Goal: Task Accomplishment & Management: Manage account settings

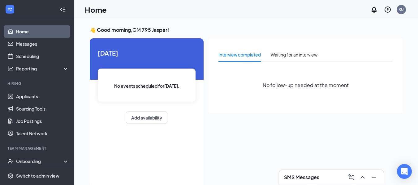
click at [308, 177] on h3 "SMS Messages" at bounding box center [301, 177] width 35 height 7
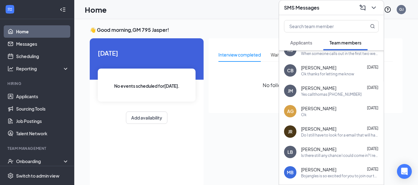
scroll to position [124, 0]
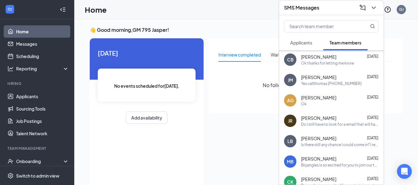
click at [325, 139] on span "[PERSON_NAME]" at bounding box center [318, 139] width 35 height 6
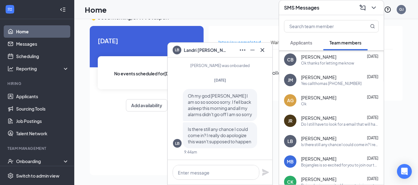
scroll to position [13, 0]
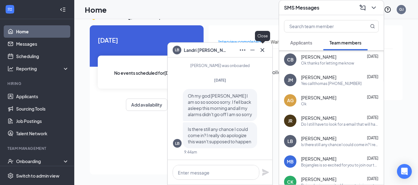
click at [261, 53] on icon "Cross" at bounding box center [262, 49] width 7 height 7
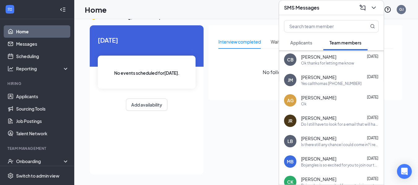
click at [330, 11] on div "SMS Messages" at bounding box center [331, 8] width 95 height 10
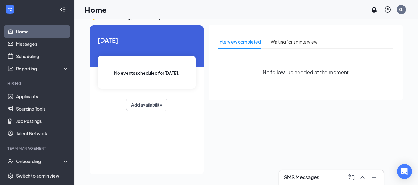
scroll to position [0, 0]
click at [28, 159] on div "Onboarding" at bounding box center [40, 161] width 48 height 6
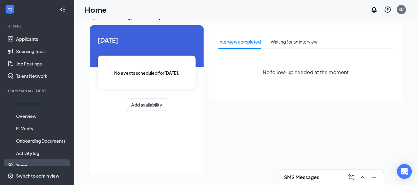
scroll to position [62, 0]
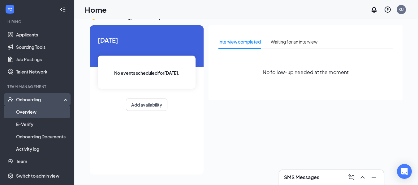
click at [39, 111] on link "Overview" at bounding box center [42, 112] width 53 height 12
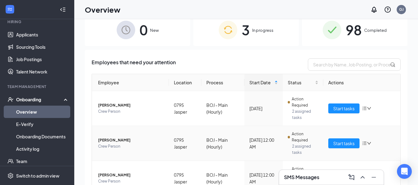
click at [117, 143] on span "[PERSON_NAME]" at bounding box center [131, 140] width 66 height 6
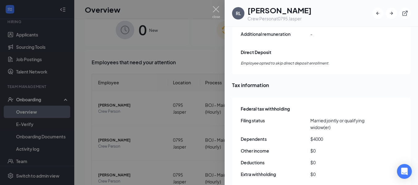
scroll to position [495, 0]
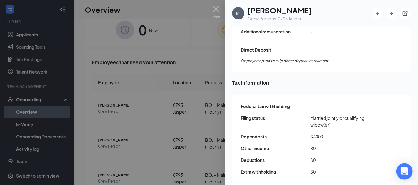
click at [401, 171] on icon "Open Intercom Messenger" at bounding box center [404, 172] width 8 height 8
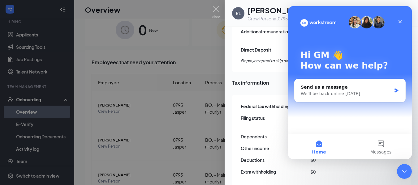
scroll to position [0, 0]
click at [385, 142] on button "Messages" at bounding box center [381, 147] width 62 height 25
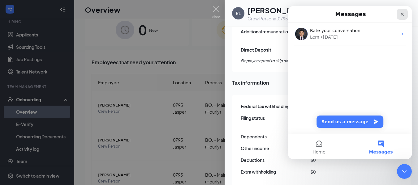
click at [403, 14] on icon "Close" at bounding box center [402, 14] width 5 height 5
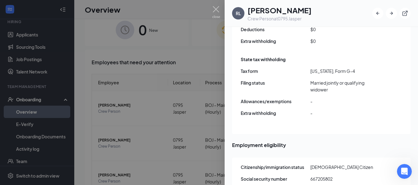
scroll to position [630, 0]
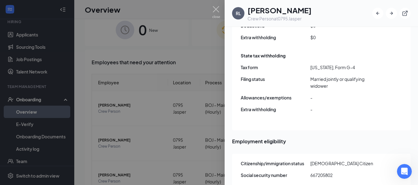
click at [197, 117] on div at bounding box center [209, 92] width 418 height 185
